Goal: Navigation & Orientation: Find specific page/section

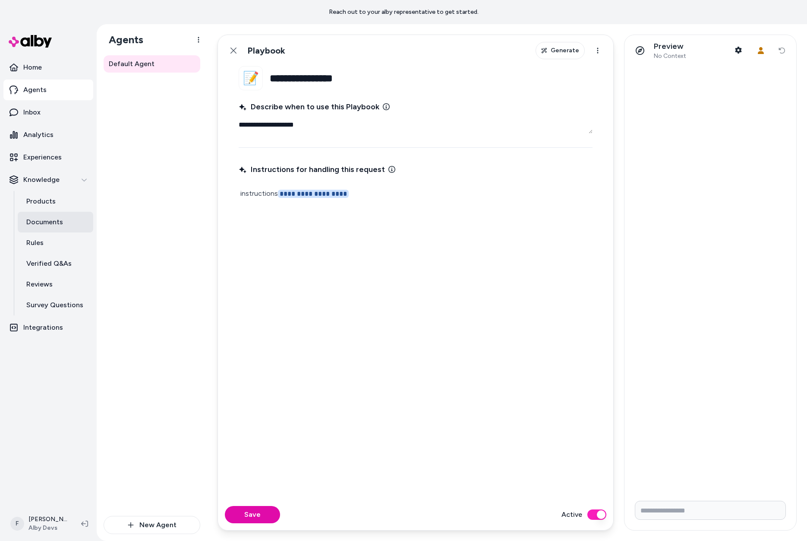
click at [47, 226] on p "Documents" at bounding box center [44, 222] width 37 height 10
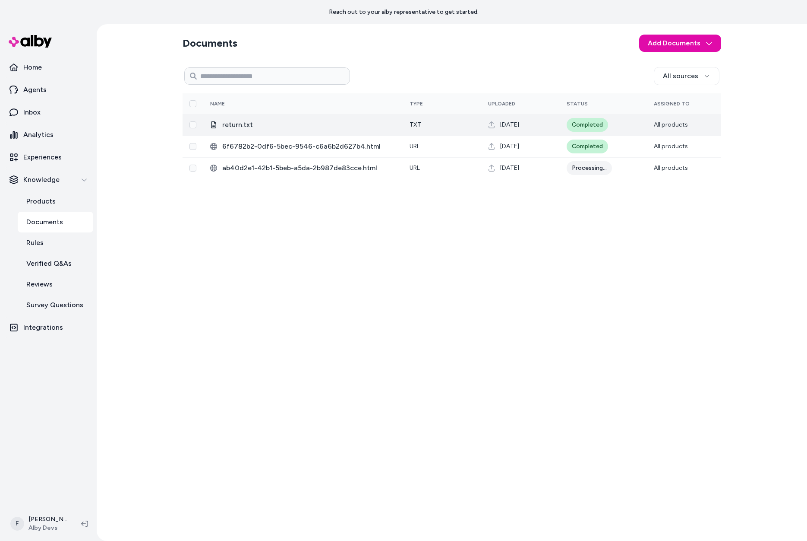
click at [589, 123] on div "Completed" at bounding box center [587, 125] width 41 height 14
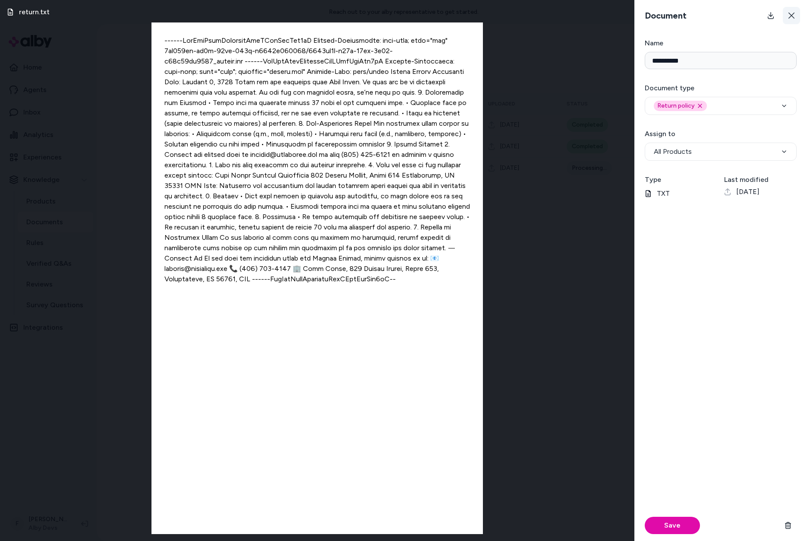
click at [791, 15] on icon at bounding box center [792, 16] width 6 height 6
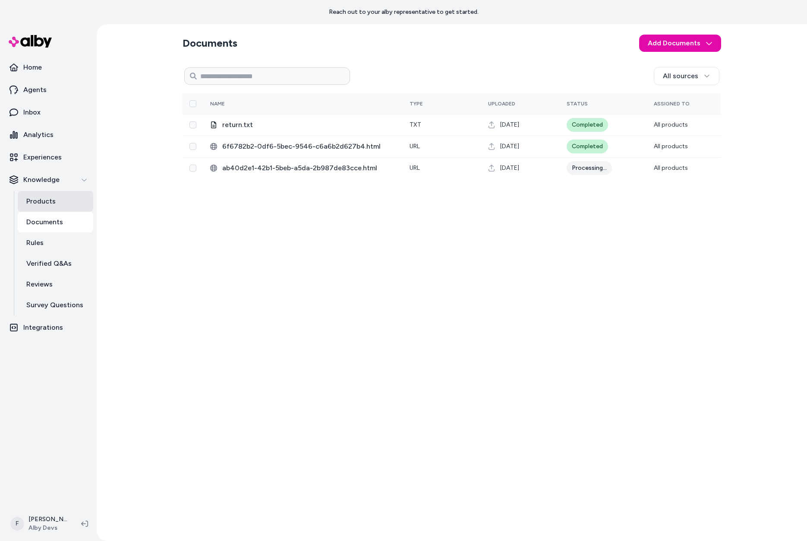
click at [45, 198] on p "Products" at bounding box center [40, 201] width 29 height 10
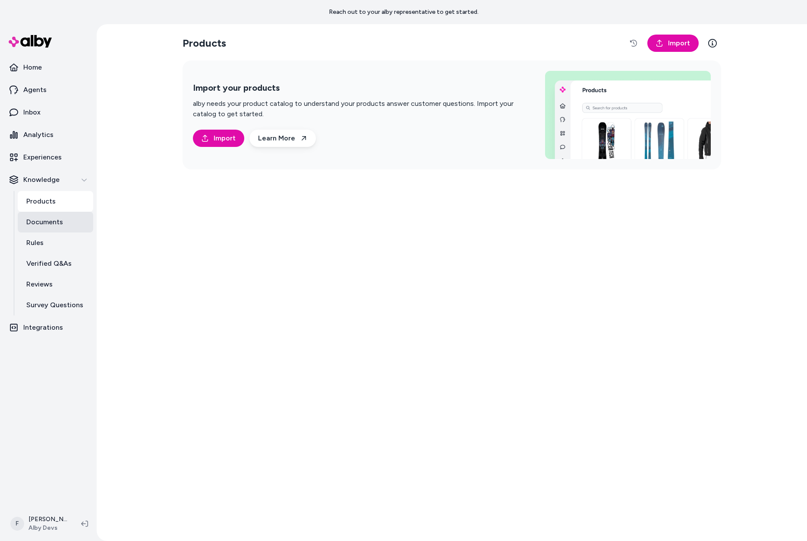
click at [62, 223] on p "Documents" at bounding box center [44, 222] width 37 height 10
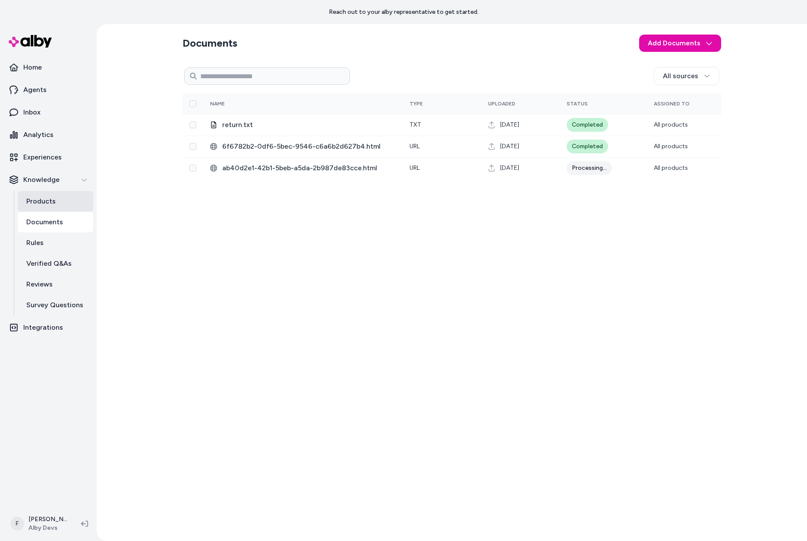
click at [33, 202] on p "Products" at bounding box center [40, 201] width 29 height 10
